Goal: Task Accomplishment & Management: Manage account settings

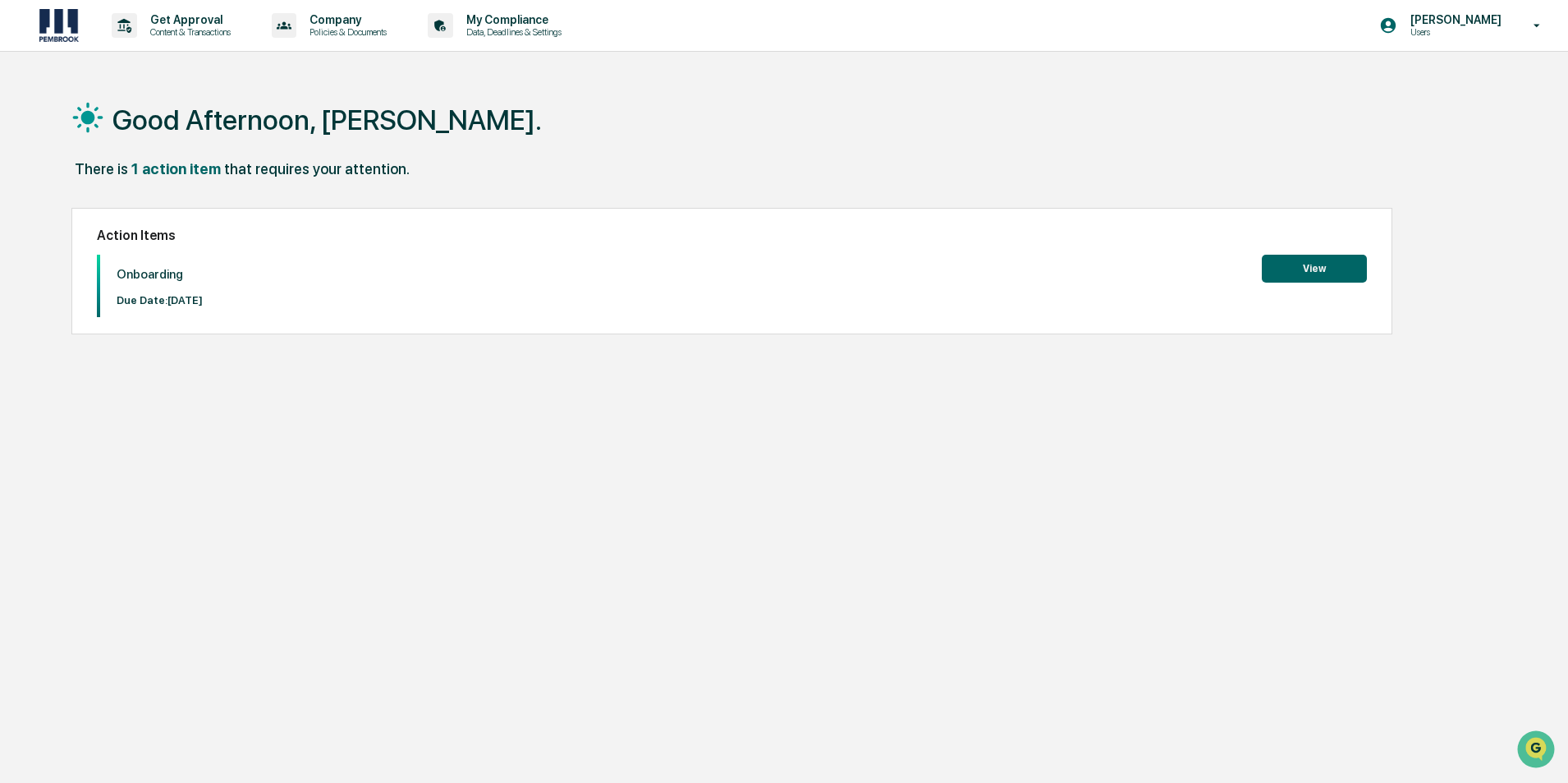
click at [1317, 266] on button "View" at bounding box center [1314, 268] width 105 height 28
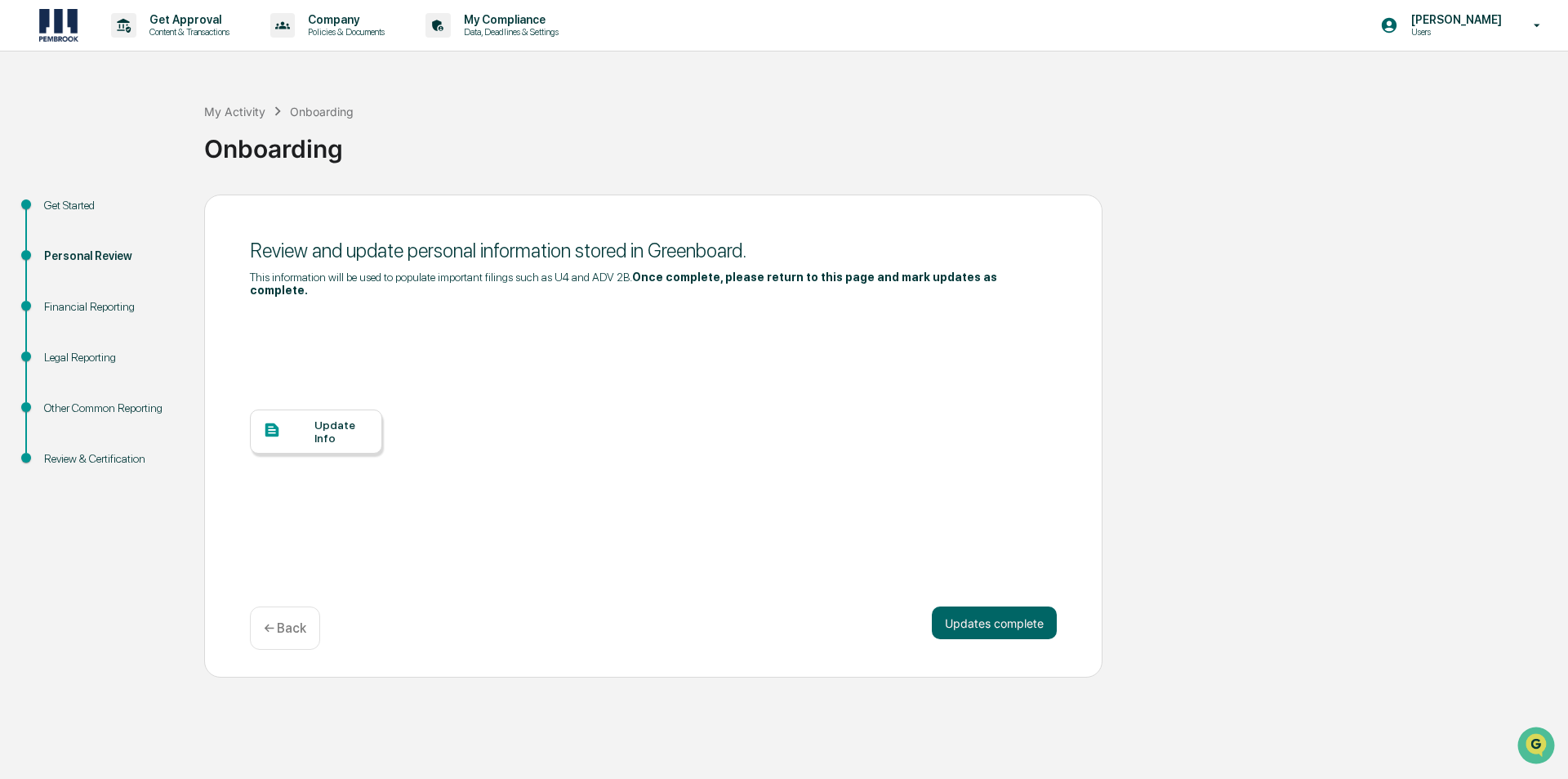
click at [328, 418] on div "Update Info" at bounding box center [342, 431] width 55 height 26
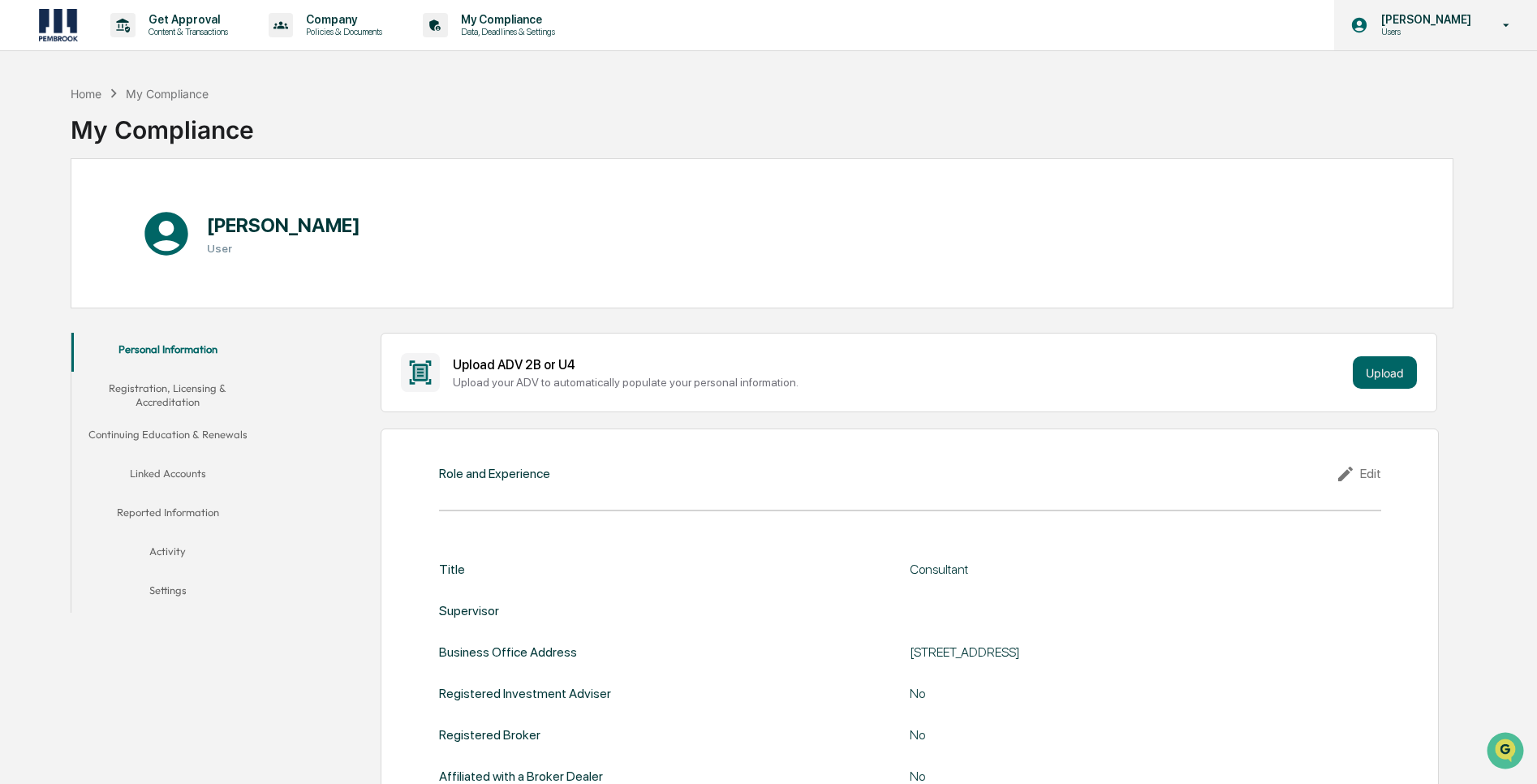
click at [1503, 24] on icon at bounding box center [1506, 25] width 29 height 15
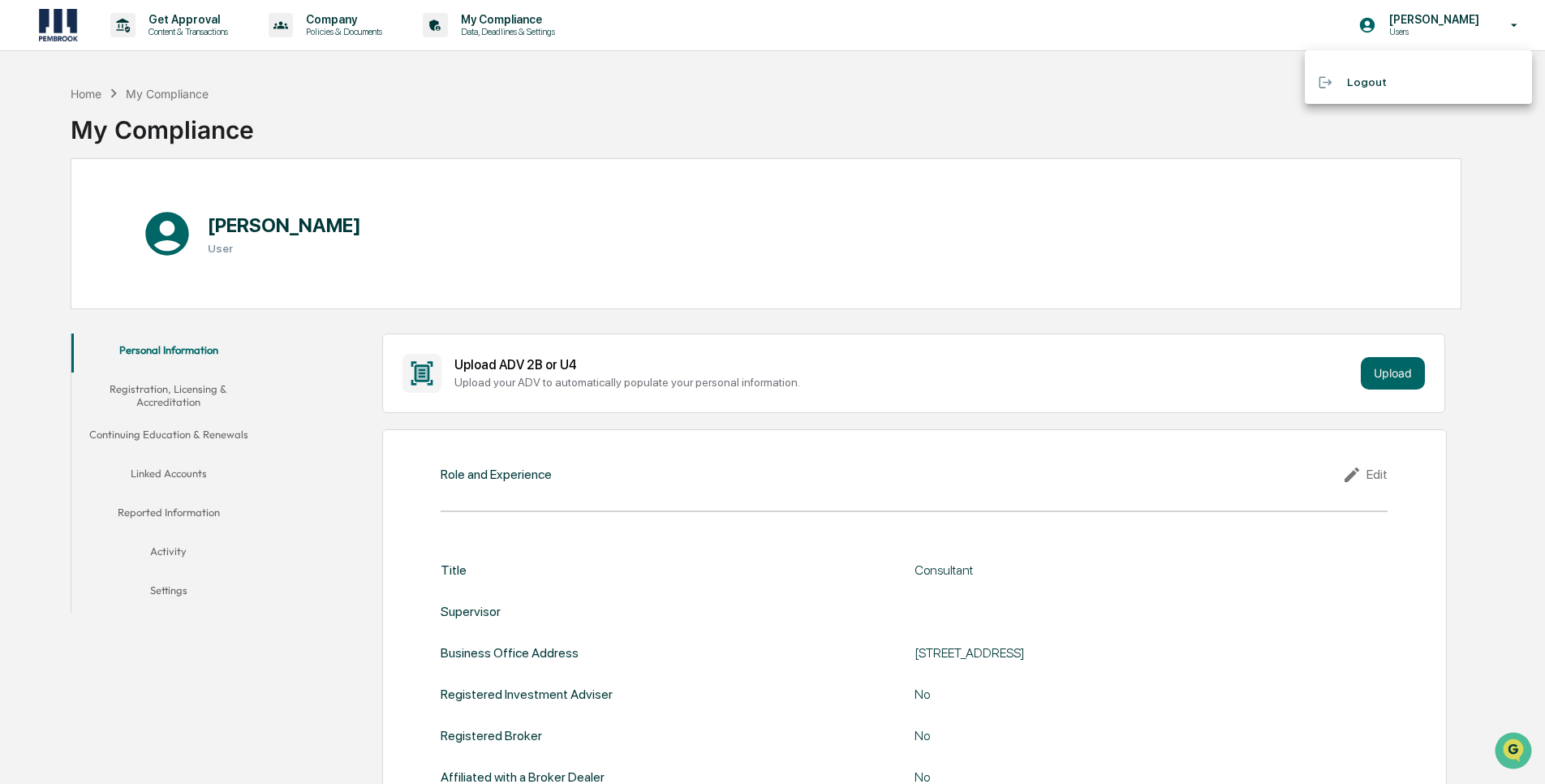
click at [1364, 80] on li "Logout" at bounding box center [1417, 82] width 227 height 30
